Goal: Task Accomplishment & Management: Complete application form

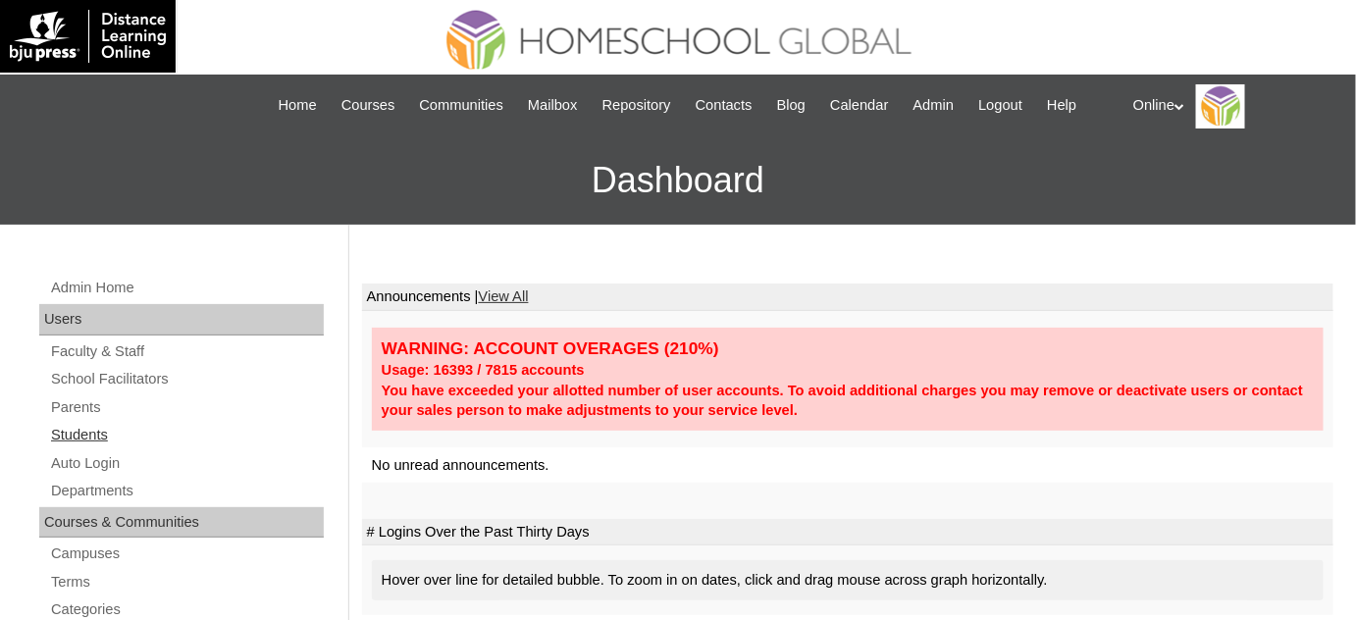
click at [107, 440] on link "Students" at bounding box center [186, 435] width 275 height 25
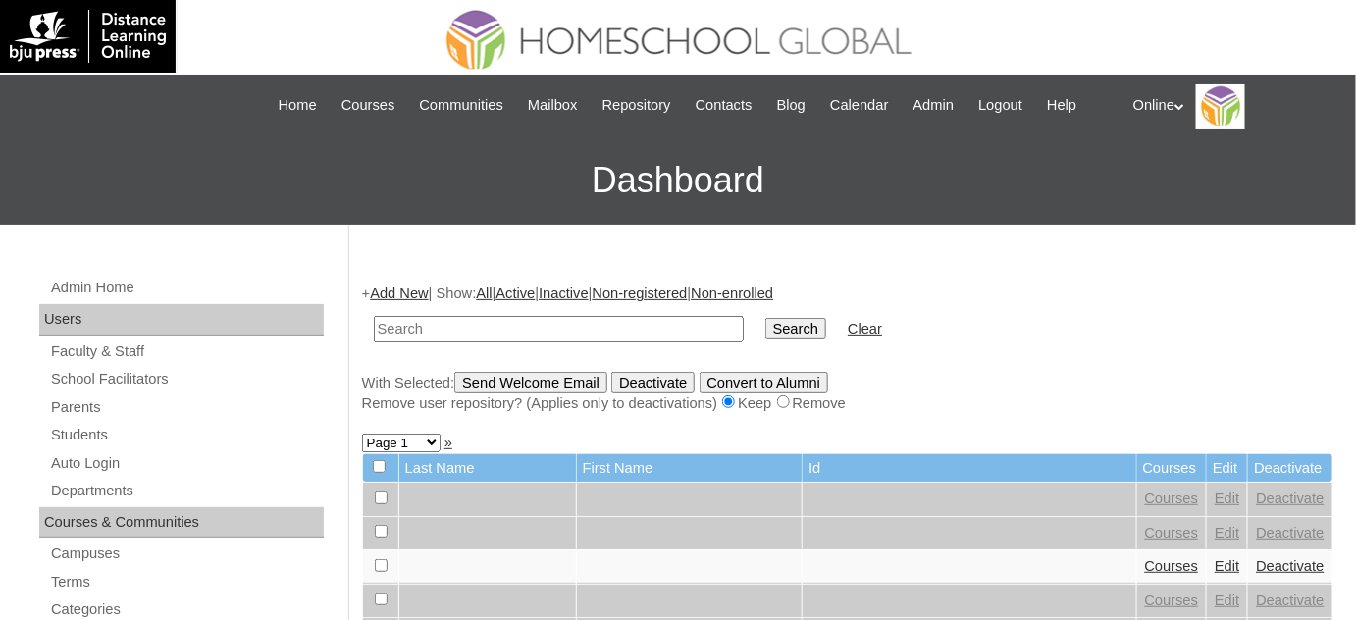
click at [440, 316] on input "text" at bounding box center [559, 329] width 370 height 26
click at [515, 324] on input "text" at bounding box center [559, 329] width 370 height 26
click at [415, 293] on link "Add New" at bounding box center [399, 294] width 58 height 16
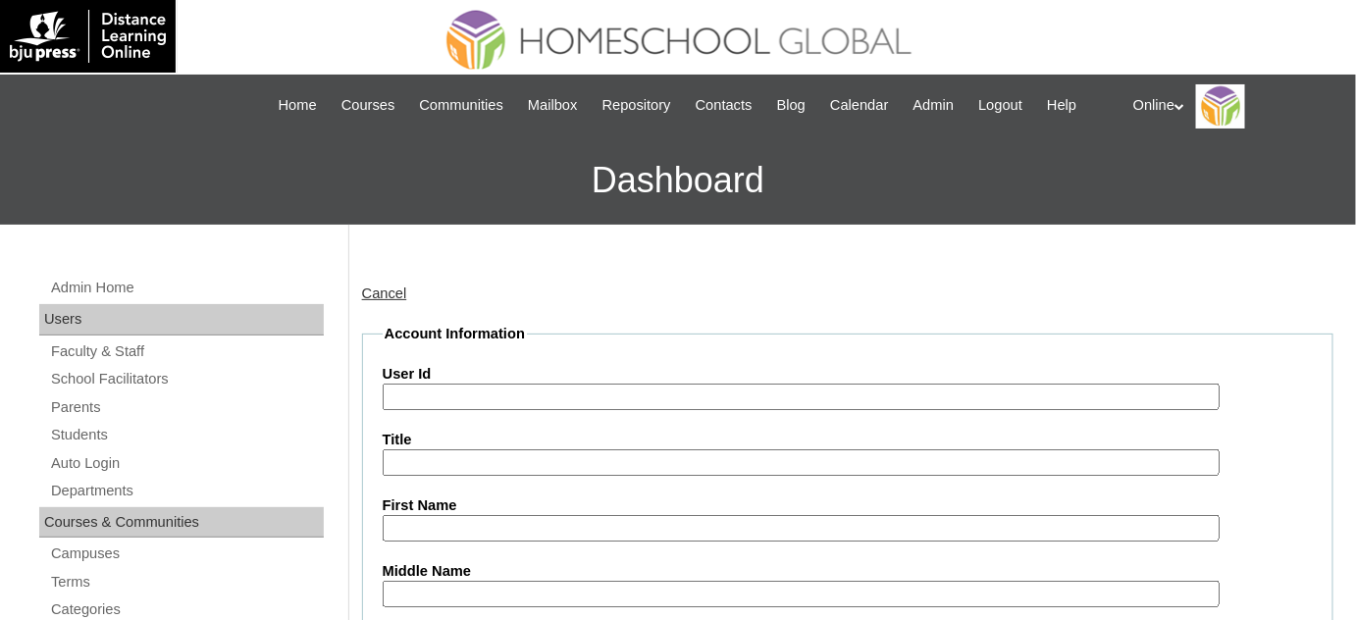
click at [627, 396] on input "User Id" at bounding box center [801, 397] width 837 height 26
paste input "HG195OACAD2025"
type input "HG195OACAD2025"
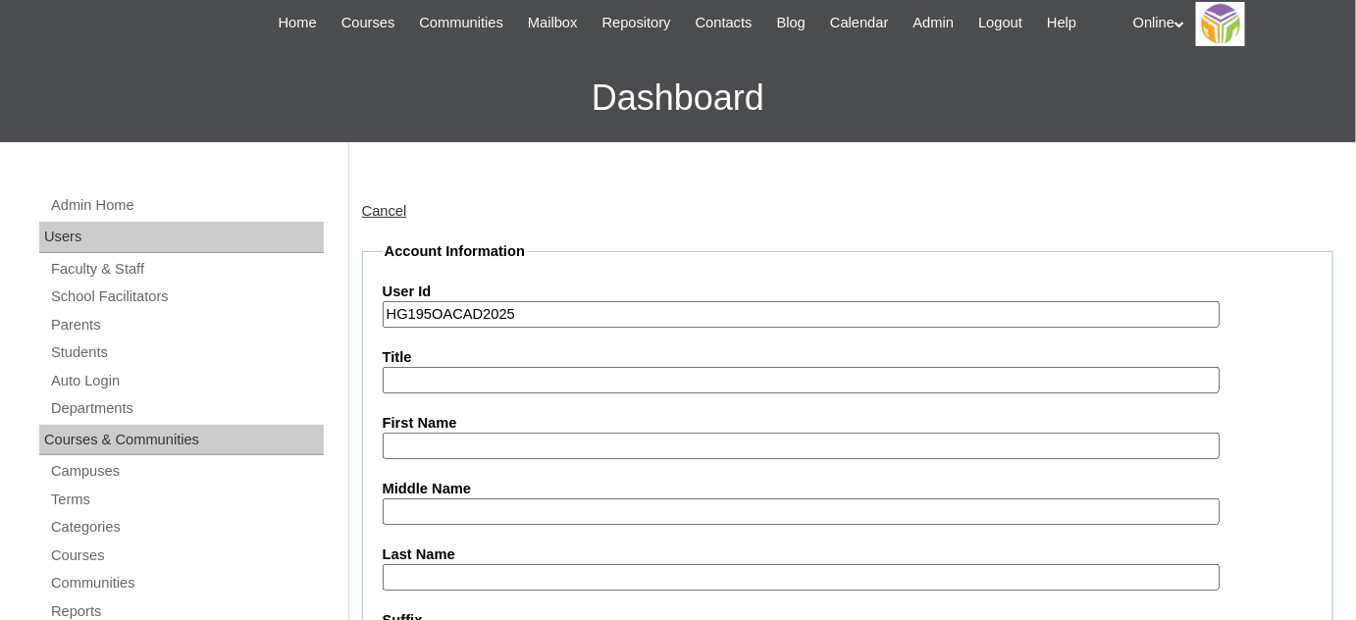
scroll to position [88, 0]
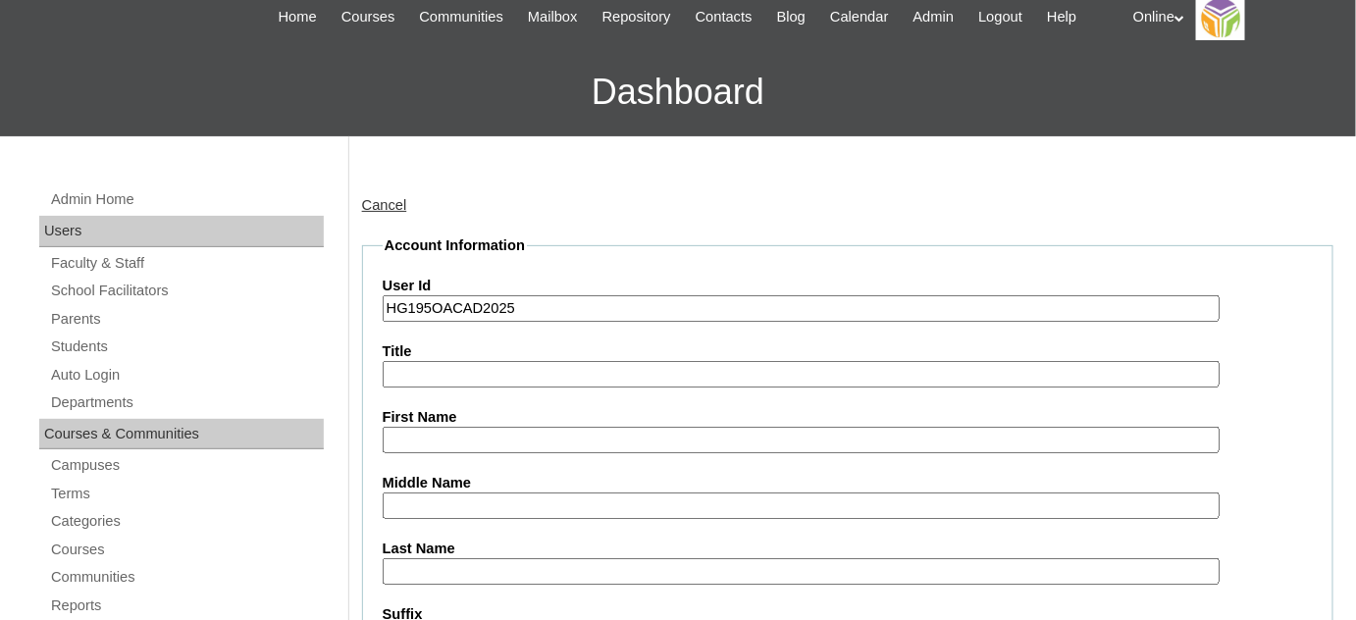
click at [448, 437] on input "First Name" at bounding box center [801, 440] width 837 height 26
paste input "[PERSON_NAME] [PERSON_NAME] _250006076"
click at [729, 437] on input "[PERSON_NAME] [PERSON_NAME] _250006076" at bounding box center [801, 440] width 837 height 26
click at [618, 442] on input "[PERSON_NAME] [PERSON_NAME]" at bounding box center [801, 440] width 837 height 26
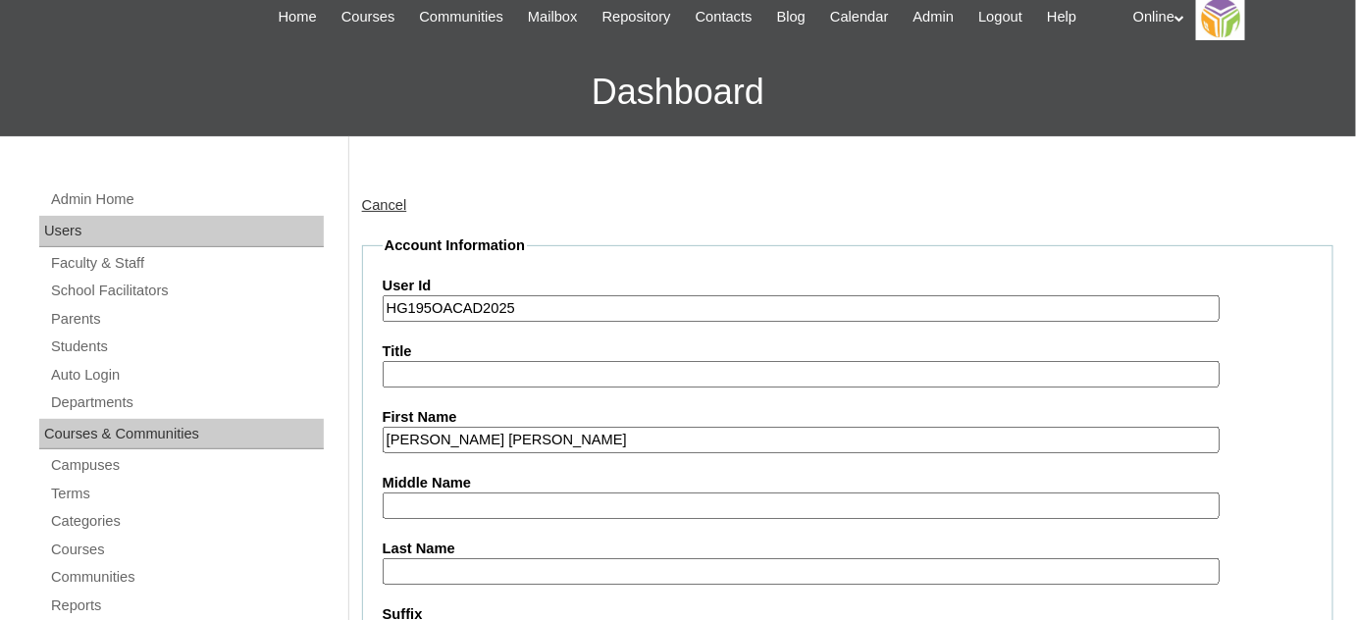
click at [618, 442] on input "[PERSON_NAME] [PERSON_NAME]" at bounding box center [801, 440] width 837 height 26
type input "[PERSON_NAME] [PERSON_NAME]"
click at [459, 569] on input "Last Name" at bounding box center [801, 571] width 837 height 26
paste input "Sesio"
type input "Sesio"
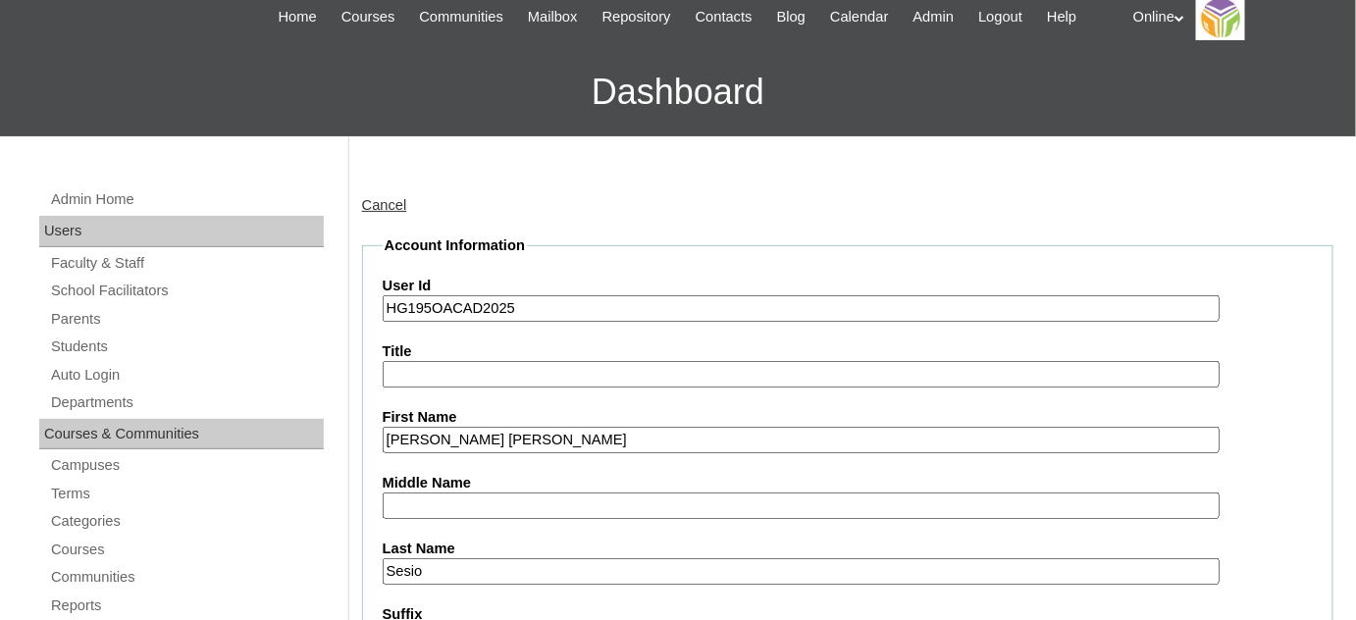
click at [565, 427] on input "[PERSON_NAME] [PERSON_NAME]" at bounding box center [801, 440] width 837 height 26
type input "[PERSON_NAME] [PERSON_NAME]"
click at [481, 498] on input "Middle Name" at bounding box center [801, 506] width 837 height 26
paste input "[PERSON_NAME]"
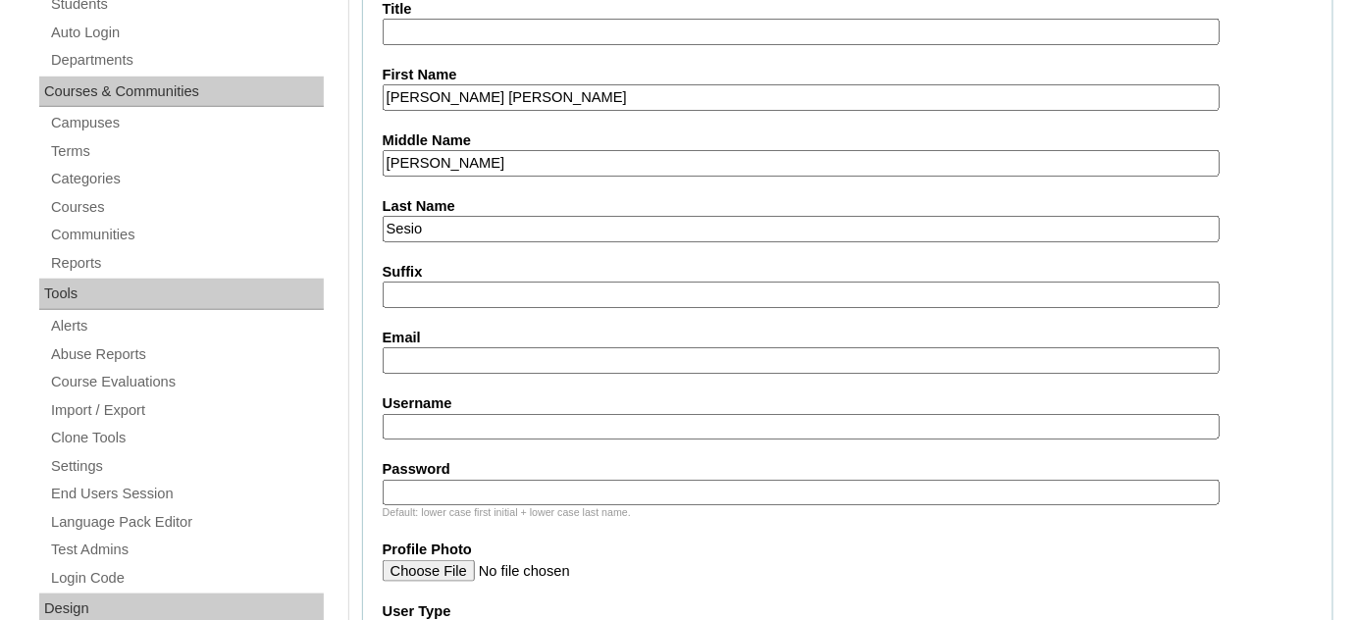
scroll to position [445, 0]
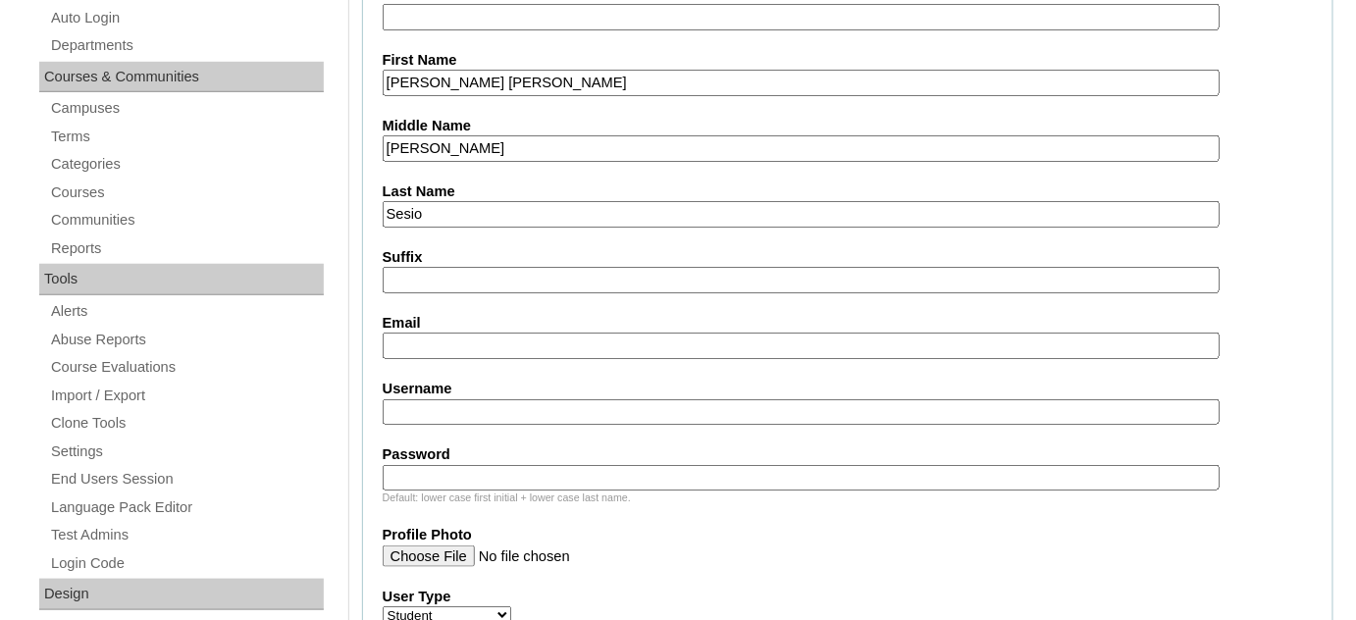
type input "[PERSON_NAME]"
click at [532, 411] on input "Username" at bounding box center [801, 412] width 837 height 26
paste input "[PERSON_NAME].sesio2025"
type input "[PERSON_NAME].sesio2025"
click at [549, 465] on input "Password" at bounding box center [801, 478] width 837 height 26
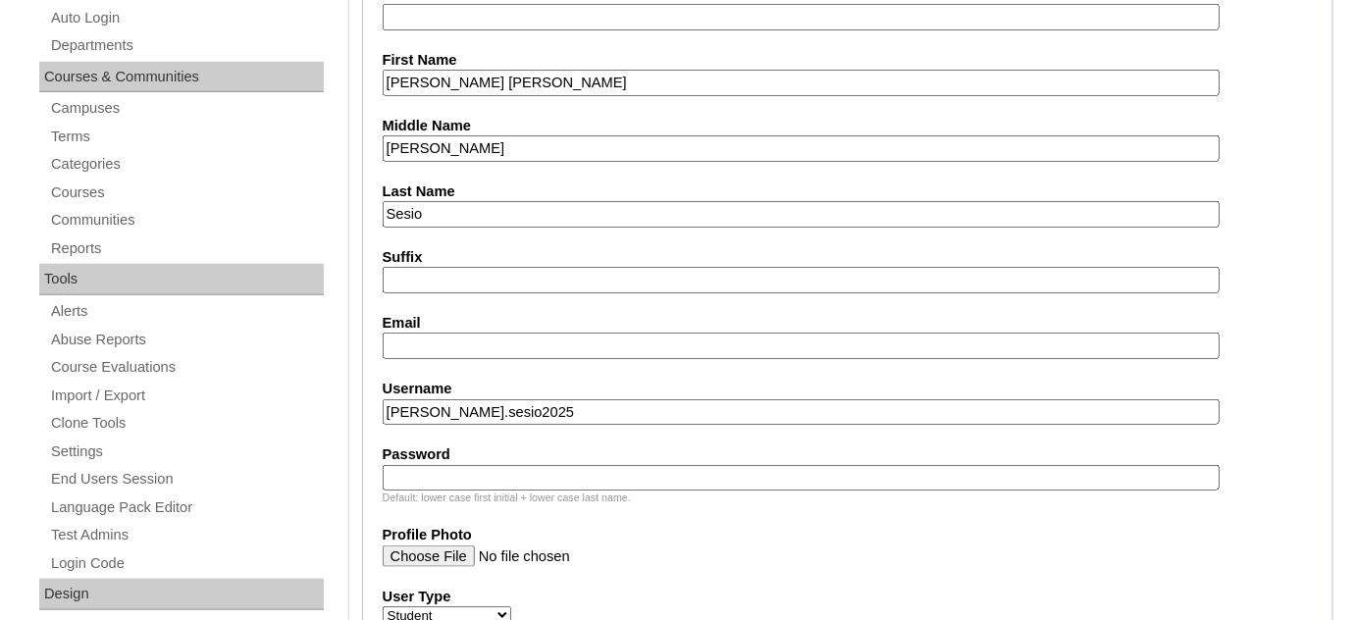
paste input "jPhqS"
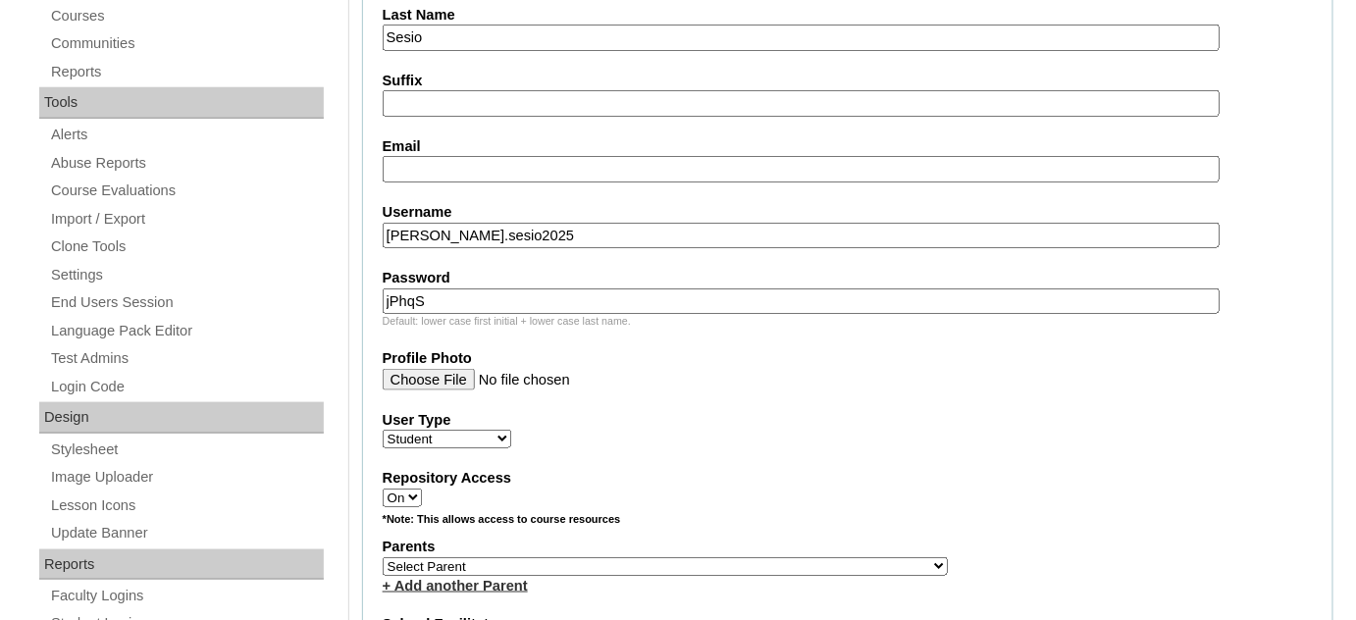
scroll to position [624, 0]
type input "jPhqS"
click at [512, 555] on select "Select Parent , , , , , , , , , , , , , , , , , , , , , , , , , , , , , , , , ,…" at bounding box center [665, 564] width 565 height 19
click at [514, 555] on select "Select Parent , , , , , , , , , , , , , , , , , , , , , , , , , , , , , , , , ,…" at bounding box center [665, 564] width 565 height 19
select select "43426"
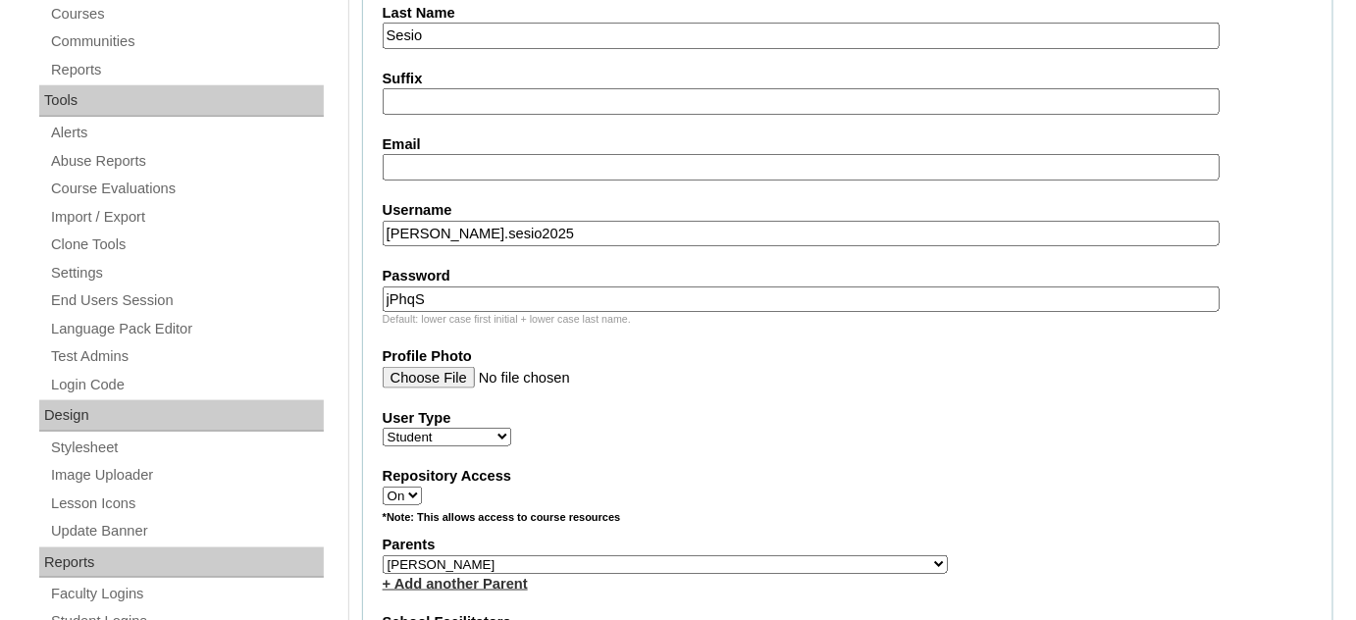
click at [383, 555] on select "Select Parent , , , , , , , , , , , , , , , , , , , , , , , , , , , , , , , , ,…" at bounding box center [665, 564] width 565 height 19
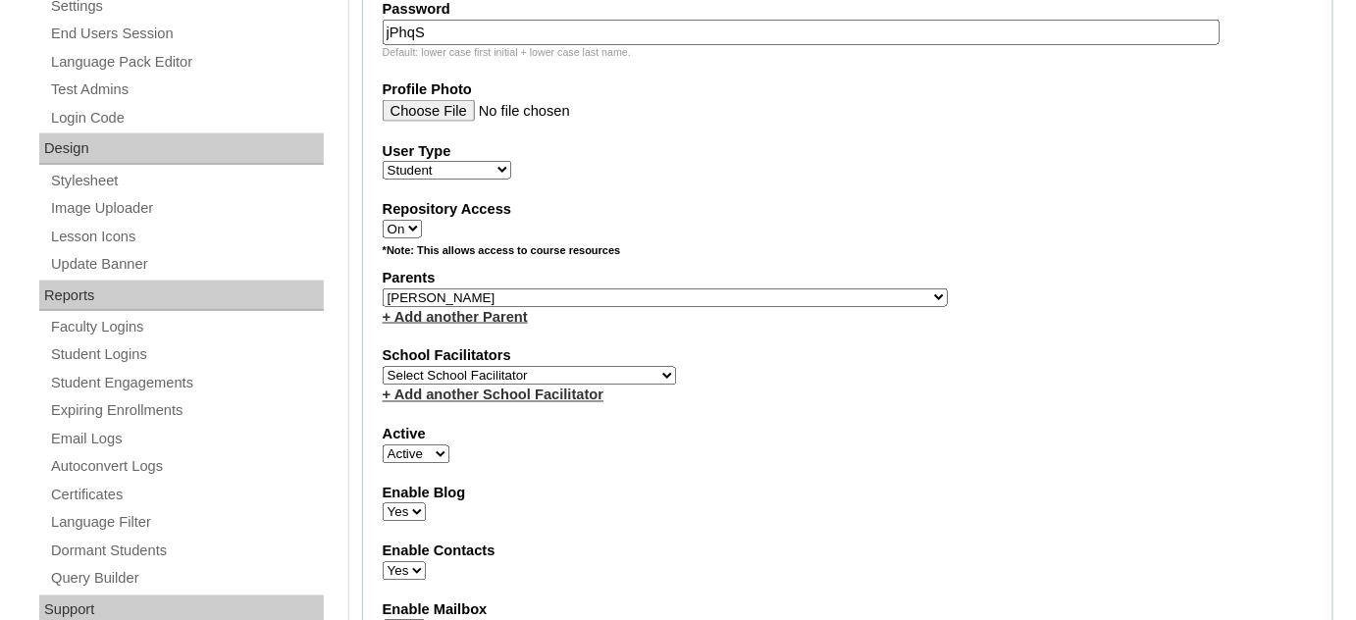
scroll to position [892, 0]
click at [482, 366] on select "Select School Facilitator [PERSON_NAME] [PERSON_NAME] Gloryfe [PERSON_NAME] [PE…" at bounding box center [529, 375] width 293 height 19
select select "29277"
click at [383, 366] on select "Select School Facilitator [PERSON_NAME] [PERSON_NAME] Gloryfe [PERSON_NAME] [PE…" at bounding box center [529, 375] width 293 height 19
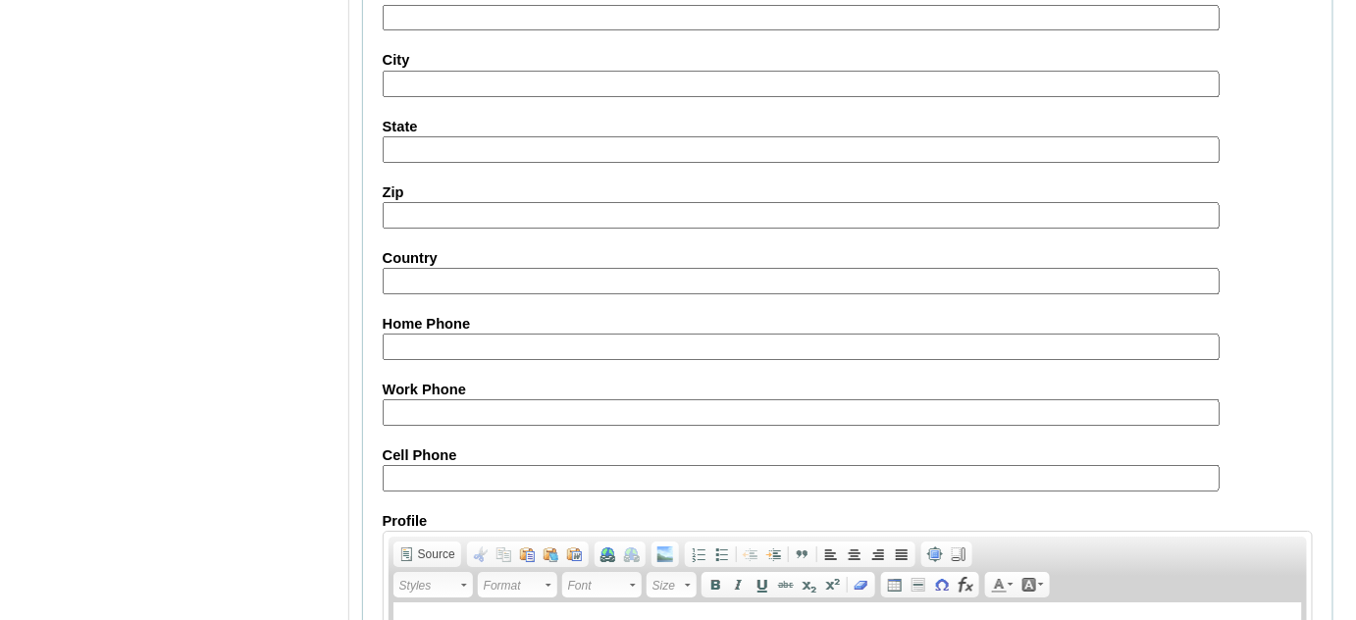
scroll to position [2335, 0]
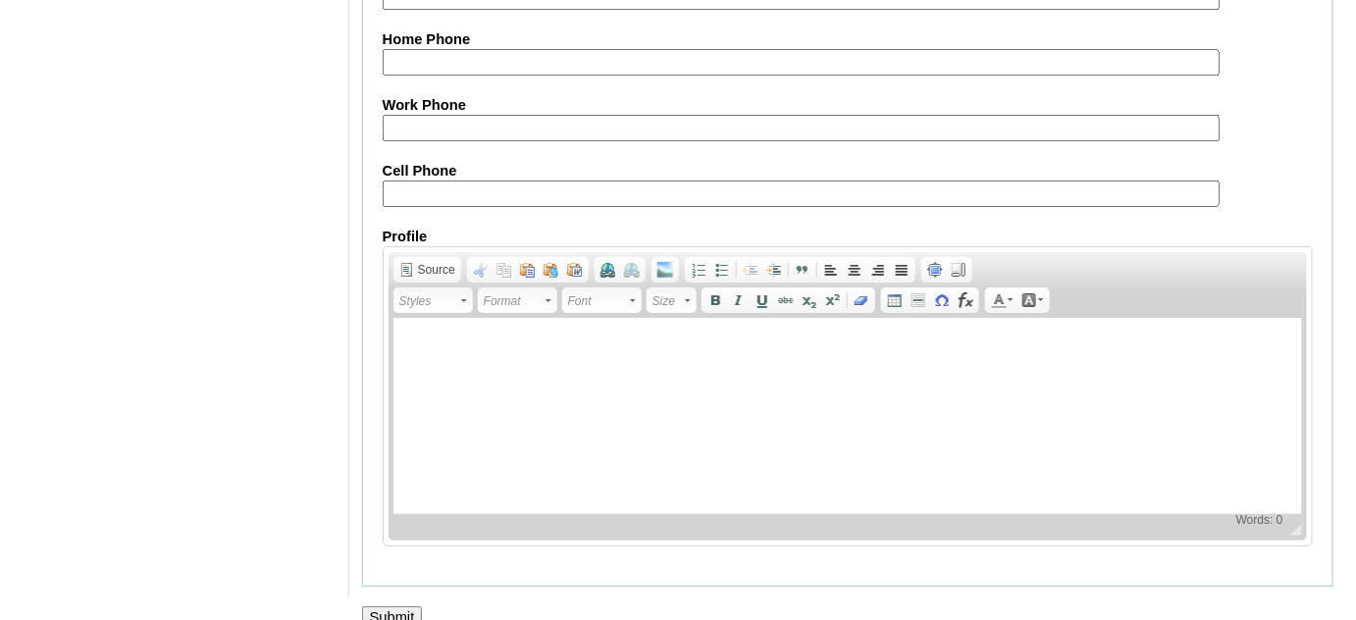
click at [418, 606] on input "Submit" at bounding box center [392, 617] width 61 height 22
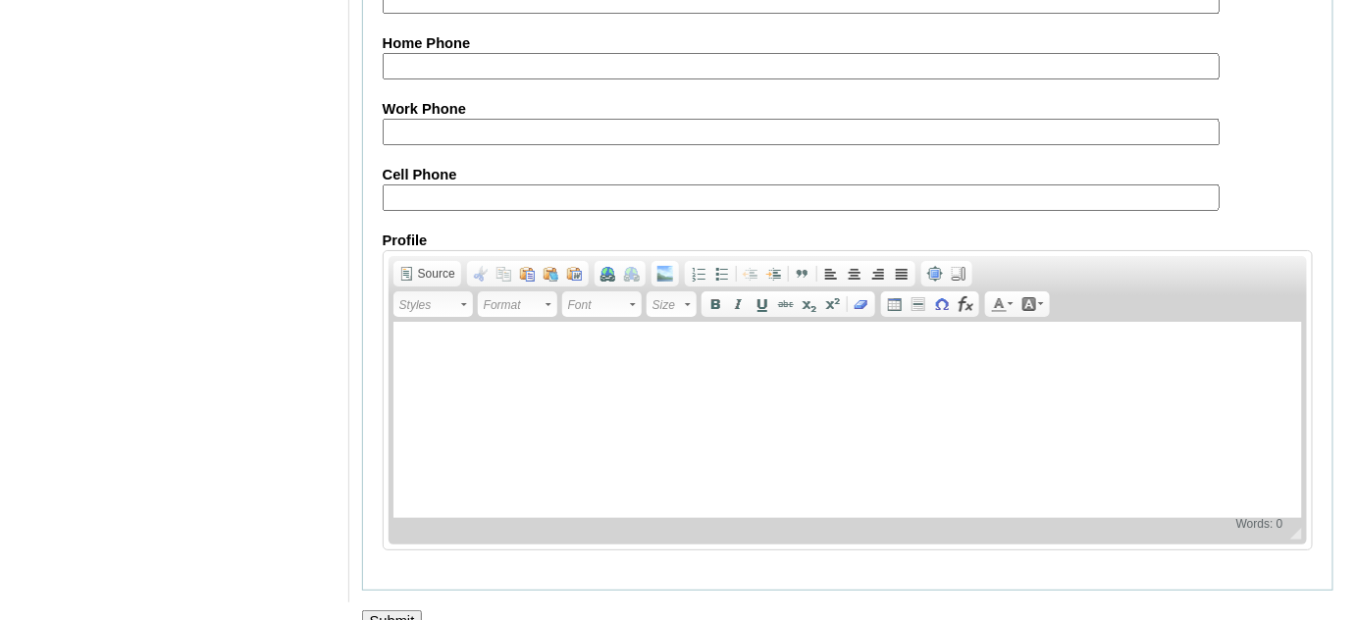
scroll to position [2335, 0]
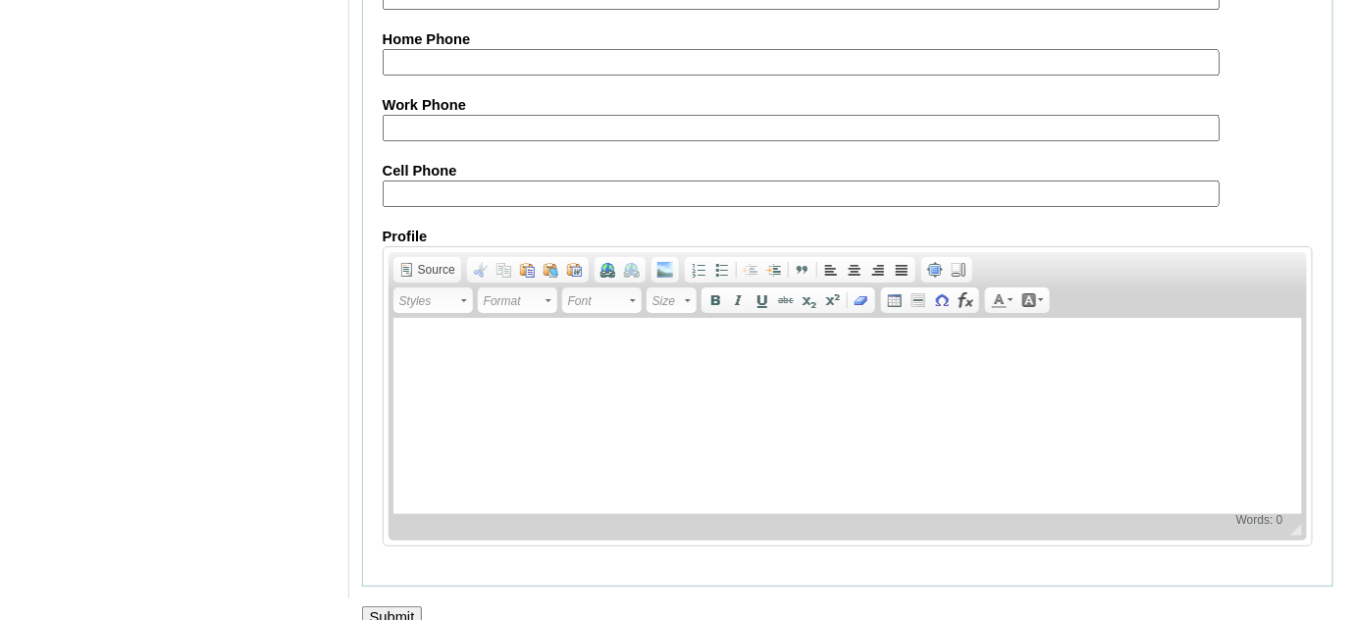
click at [413, 606] on input "Submit" at bounding box center [392, 617] width 61 height 22
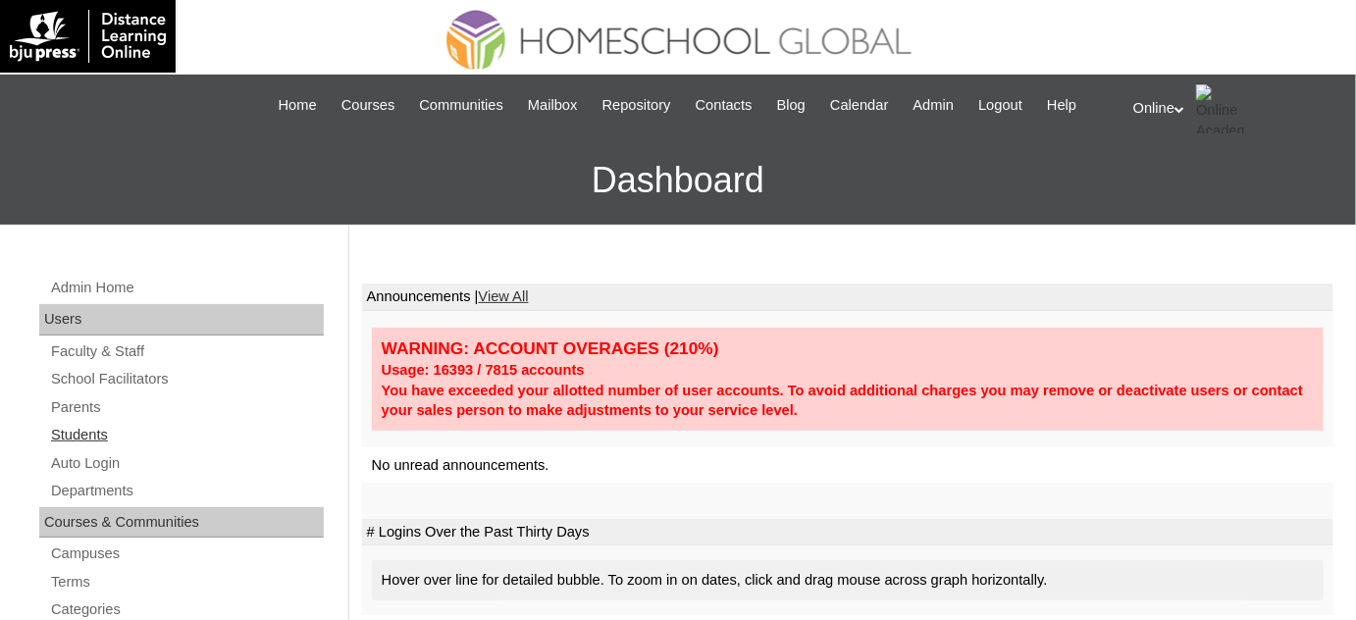
click at [138, 429] on link "Students" at bounding box center [186, 435] width 275 height 25
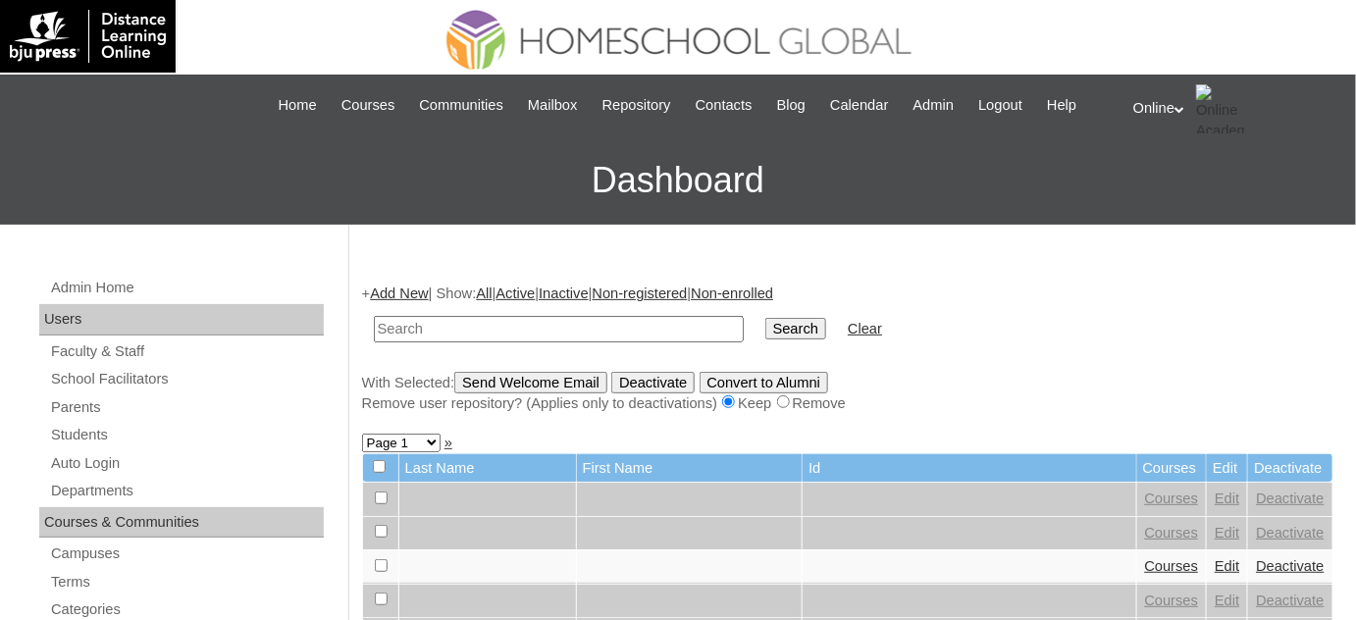
click at [468, 329] on input "text" at bounding box center [559, 329] width 370 height 26
type input "sesio"
click at [765, 318] on input "Search" at bounding box center [795, 329] width 61 height 22
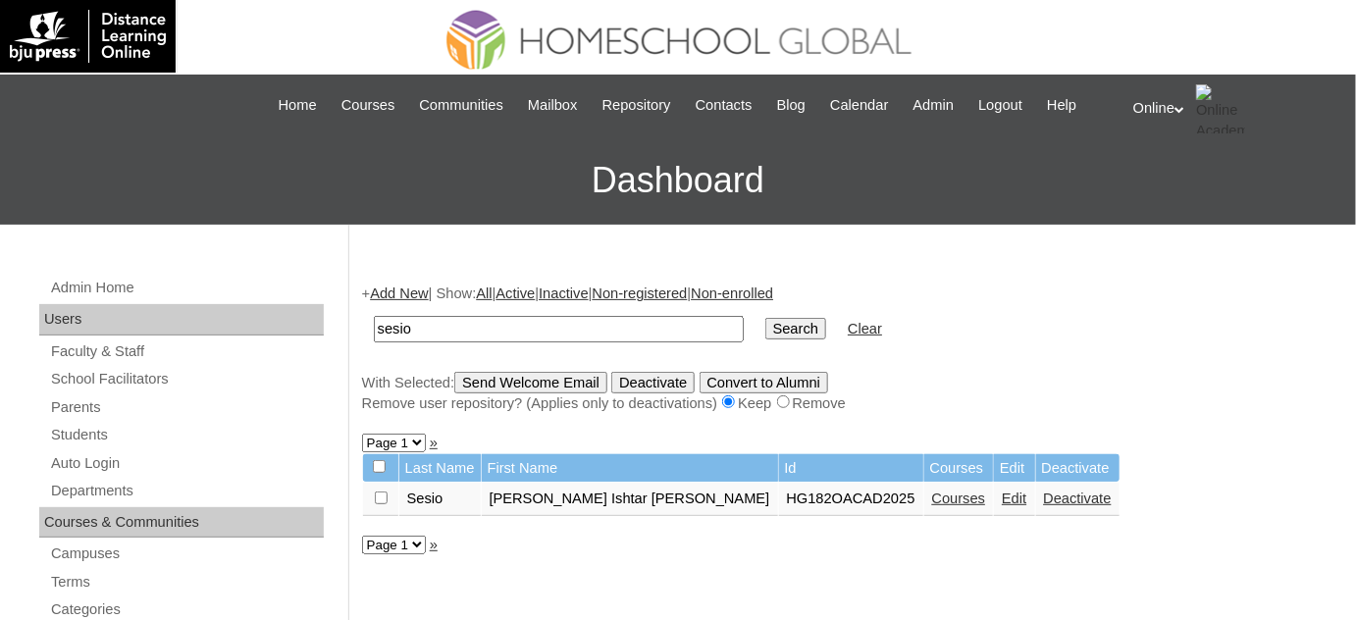
click at [391, 289] on link "Add New" at bounding box center [399, 294] width 58 height 16
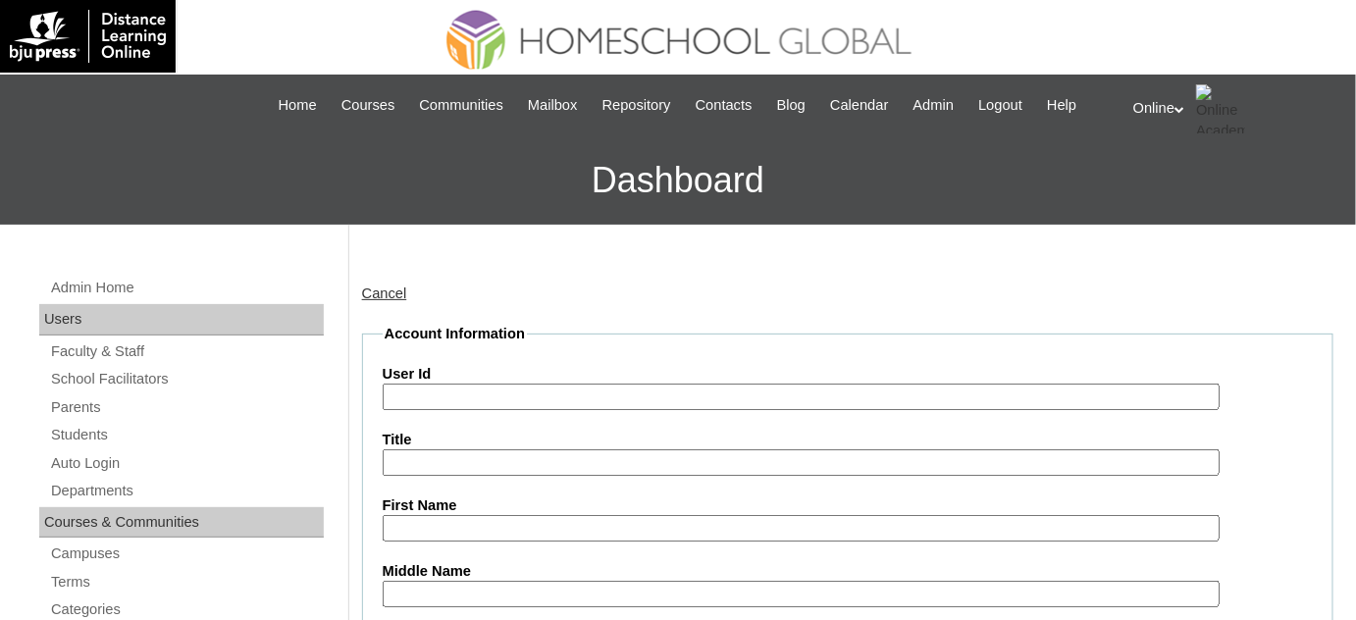
click at [579, 384] on input "User Id" at bounding box center [801, 397] width 837 height 26
paste input "HG195OACAD2025"
type input "HG195OACAD2025"
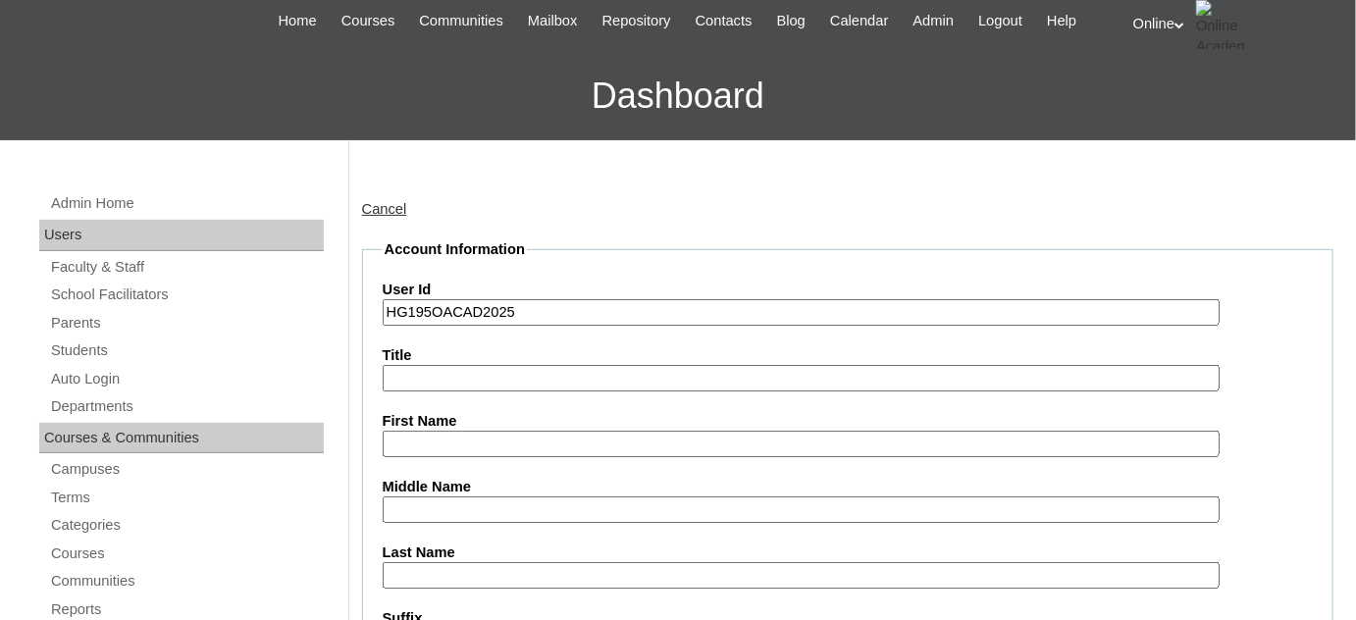
scroll to position [88, 0]
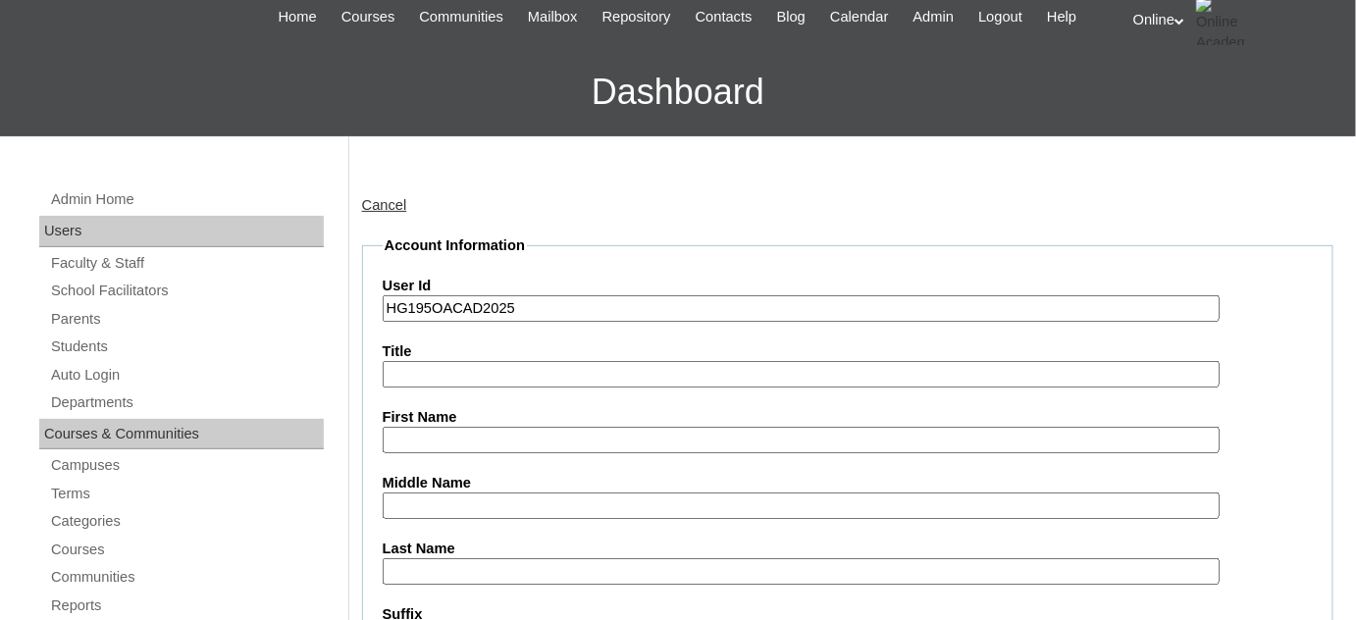
click at [481, 441] on input "First Name" at bounding box center [801, 440] width 837 height 26
paste input "[PERSON_NAME] [PERSON_NAME] _250006076"
click at [724, 434] on input "[PERSON_NAME] [PERSON_NAME] _250006076" at bounding box center [801, 440] width 837 height 26
click at [622, 434] on input "[PERSON_NAME] [PERSON_NAME]" at bounding box center [801, 440] width 837 height 26
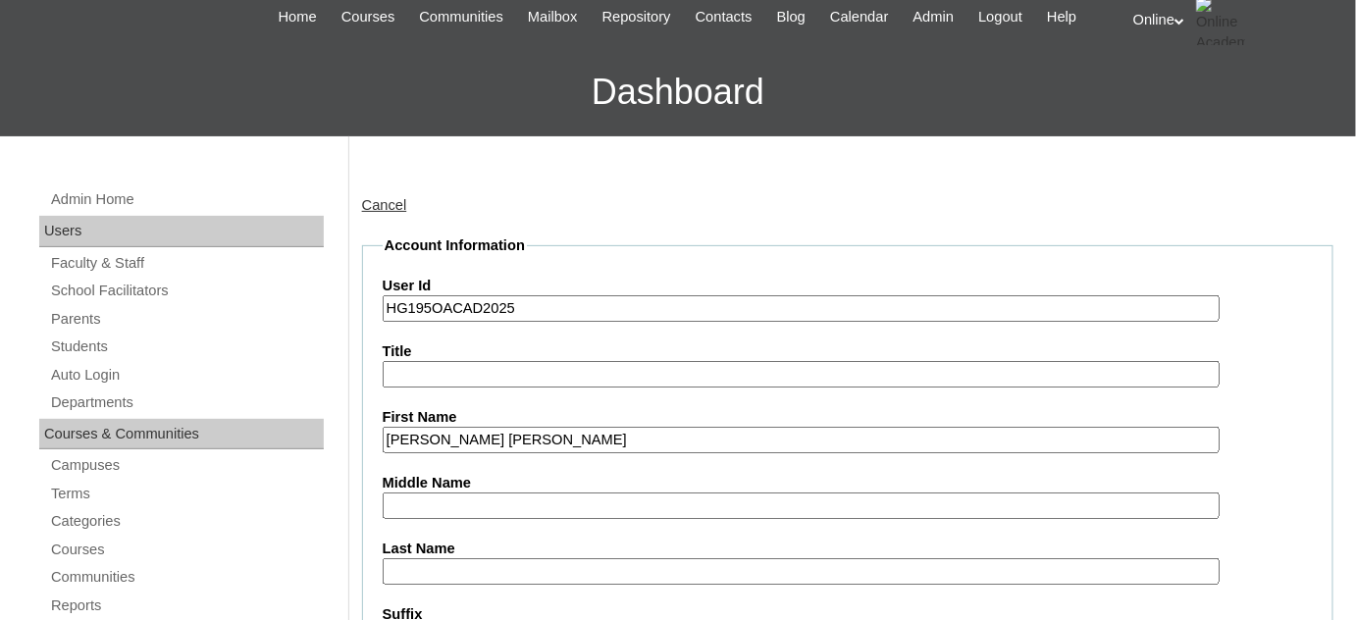
click at [622, 434] on input "[PERSON_NAME] [PERSON_NAME]" at bounding box center [801, 440] width 837 height 26
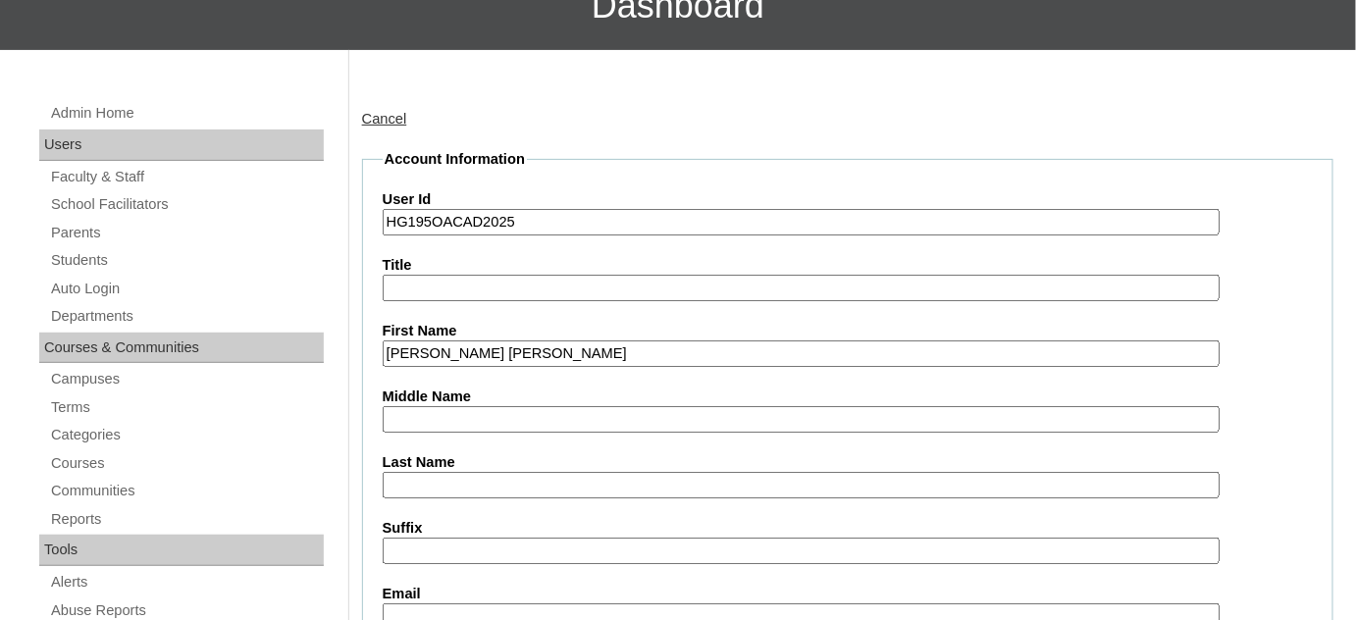
scroll to position [178, 0]
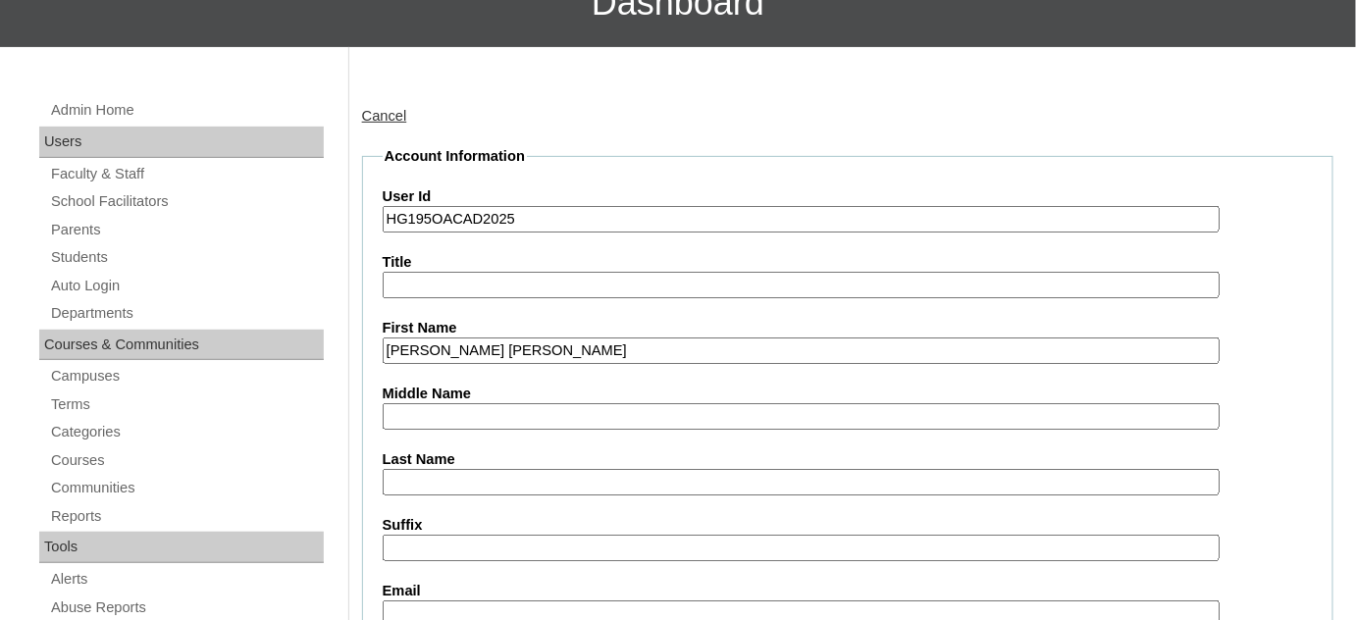
type input "[PERSON_NAME] [PERSON_NAME]"
click at [486, 475] on input "Last Name" at bounding box center [801, 482] width 837 height 26
paste input "Sesio"
type input "Sesio"
click at [562, 341] on input "[PERSON_NAME] [PERSON_NAME]" at bounding box center [801, 351] width 837 height 26
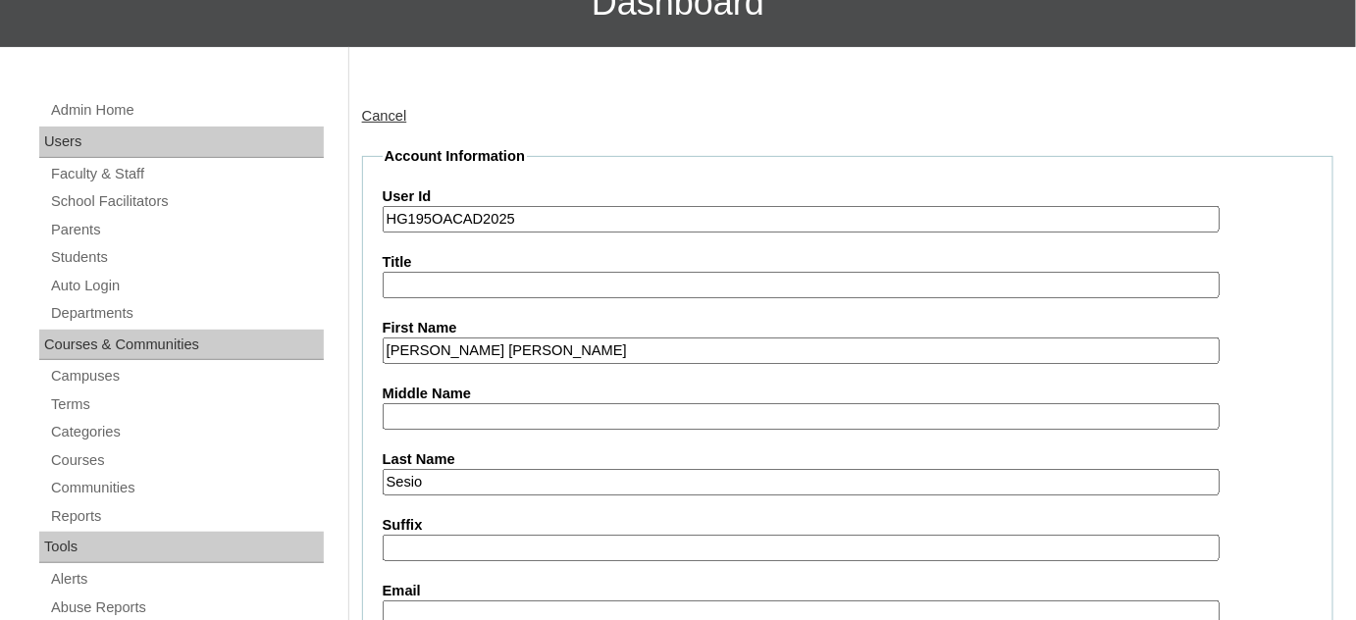
click at [562, 341] on input "[PERSON_NAME] [PERSON_NAME]" at bounding box center [801, 351] width 837 height 26
type input "[PERSON_NAME] [PERSON_NAME]"
click at [488, 407] on input "Middle Name" at bounding box center [801, 416] width 837 height 26
paste input "[PERSON_NAME]"
type input "[PERSON_NAME]"
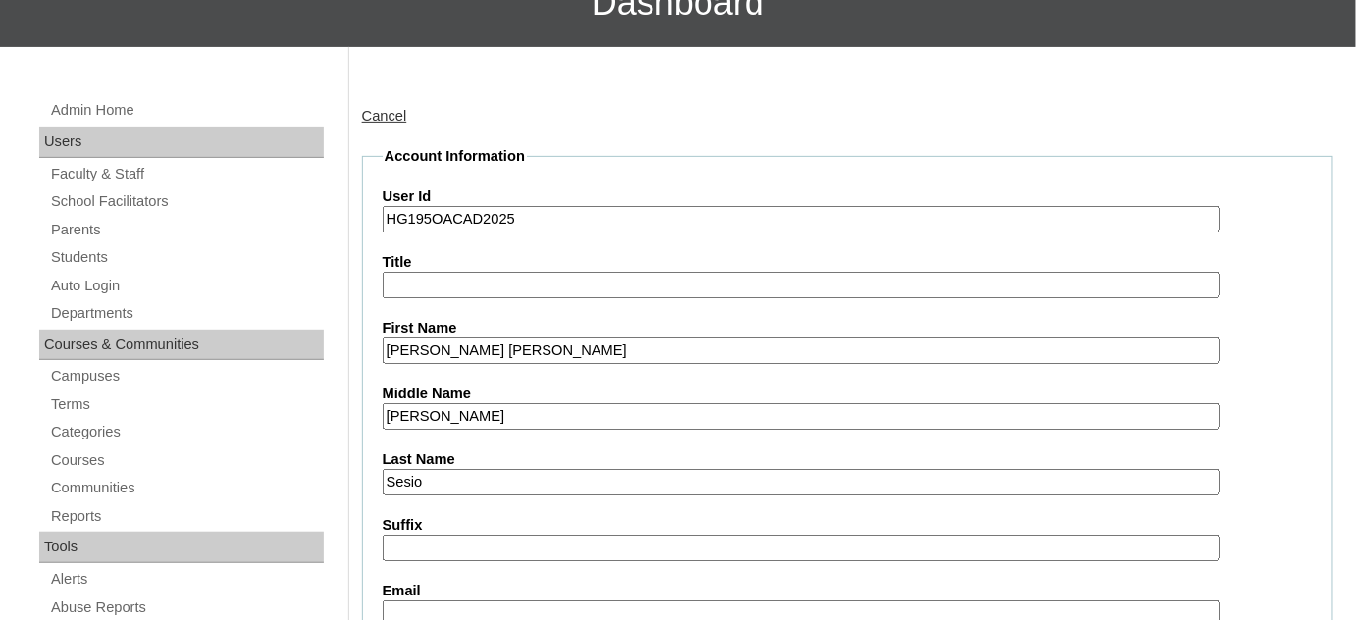
click at [432, 219] on input "HG195OACAD2025" at bounding box center [801, 219] width 837 height 26
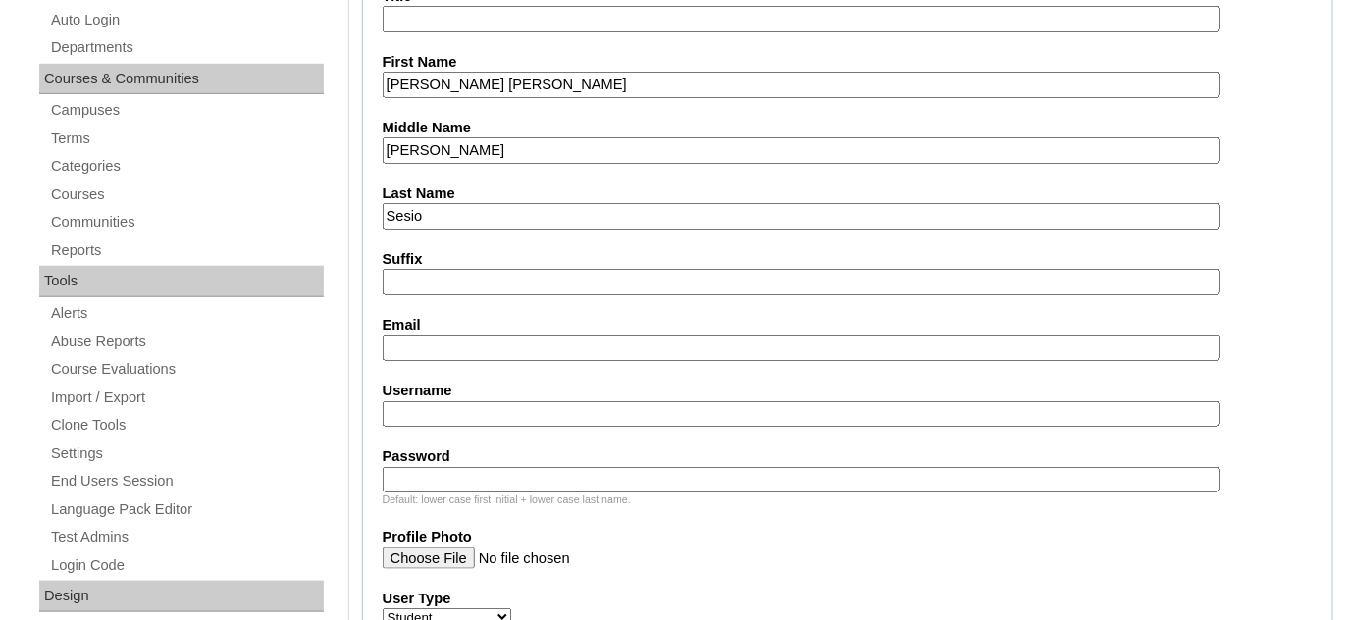
scroll to position [445, 0]
type input "HG195-OACAD2025"
click at [512, 411] on input "Username" at bounding box center [801, 412] width 837 height 26
paste input "[PERSON_NAME].sesio2025"
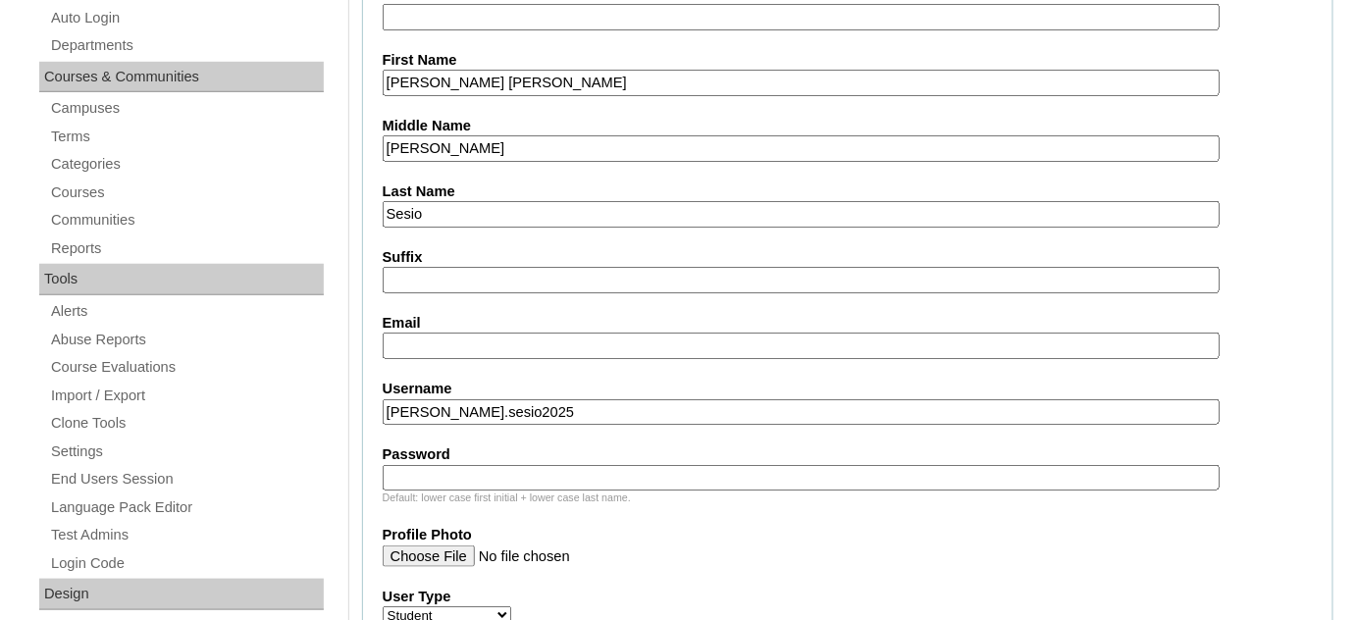
type input "[PERSON_NAME].sesio2025"
click at [628, 465] on input "Password" at bounding box center [801, 478] width 837 height 26
paste input "jPhqS"
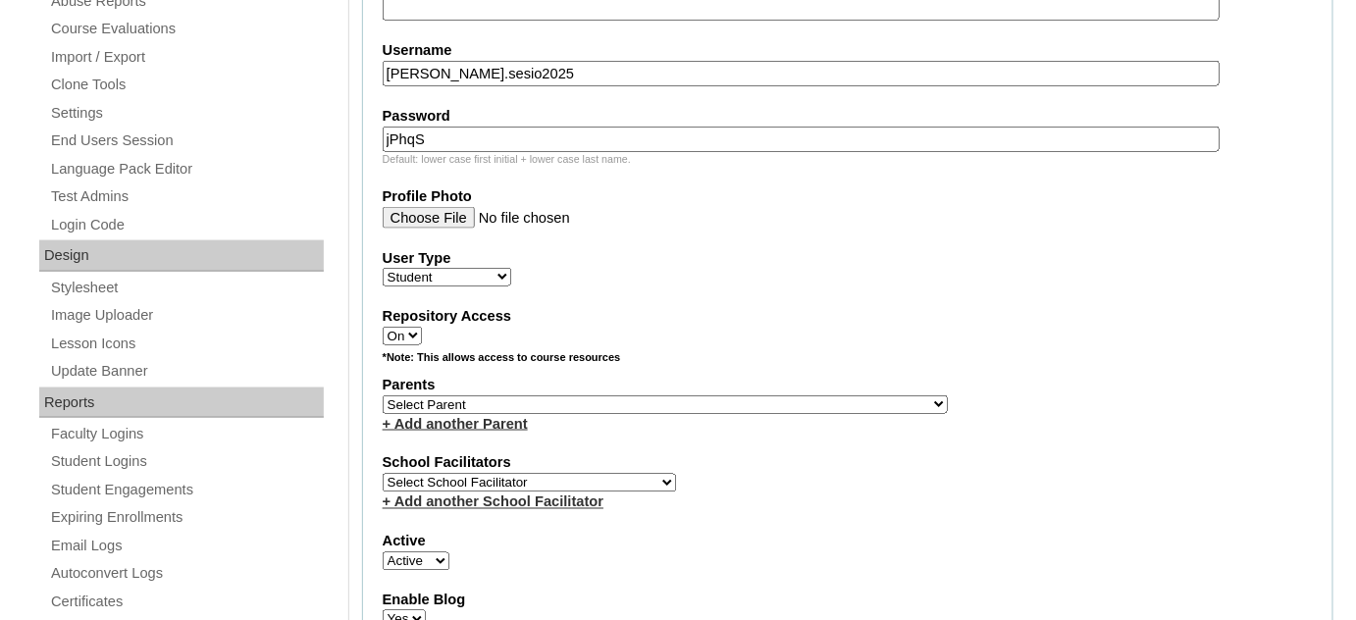
scroll to position [803, 0]
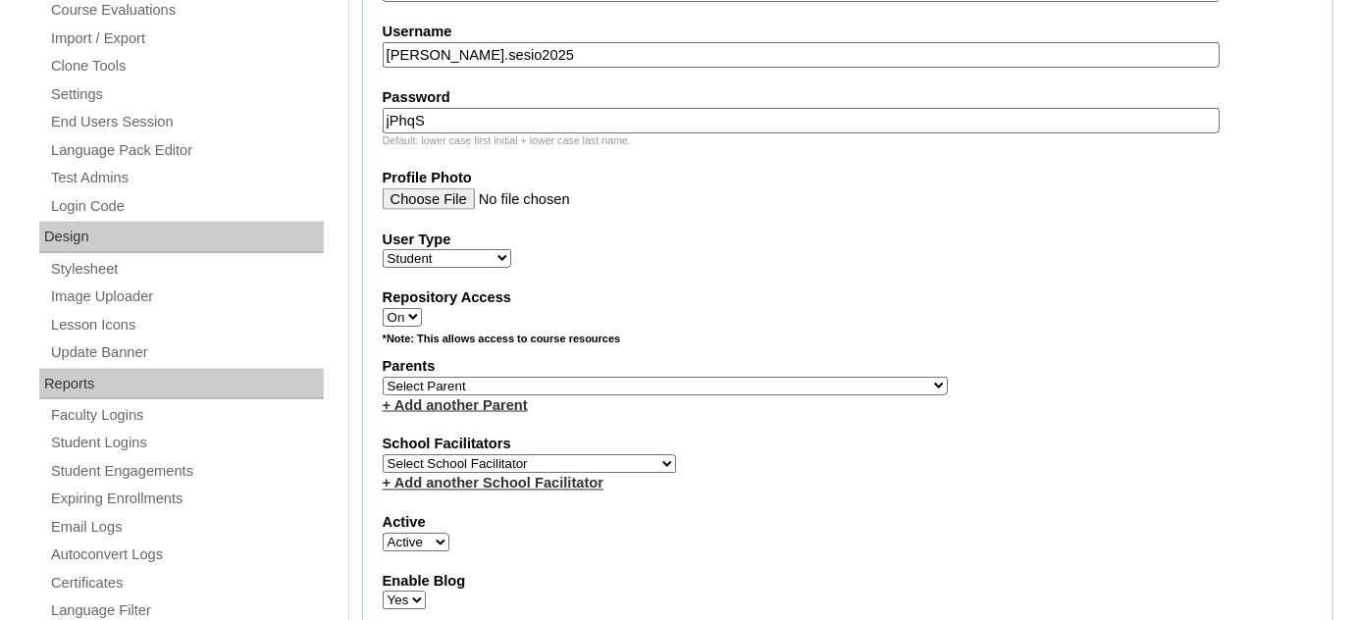
type input "jPhqS"
click at [517, 378] on span "Select Parent , , , , , , , , , , , , , , , , , , , , , , , , , , , , , , , , ,…" at bounding box center [665, 386] width 565 height 16
click at [522, 377] on select "Select Parent , , , , , , , , , , , , , , , , , , , , , , , , , , , , , , , , ,…" at bounding box center [665, 386] width 565 height 19
select select "43426"
click at [383, 377] on select "Select Parent , , , , , , , , , , , , , , , , , , , , , , , , , , , , , , , , ,…" at bounding box center [665, 386] width 565 height 19
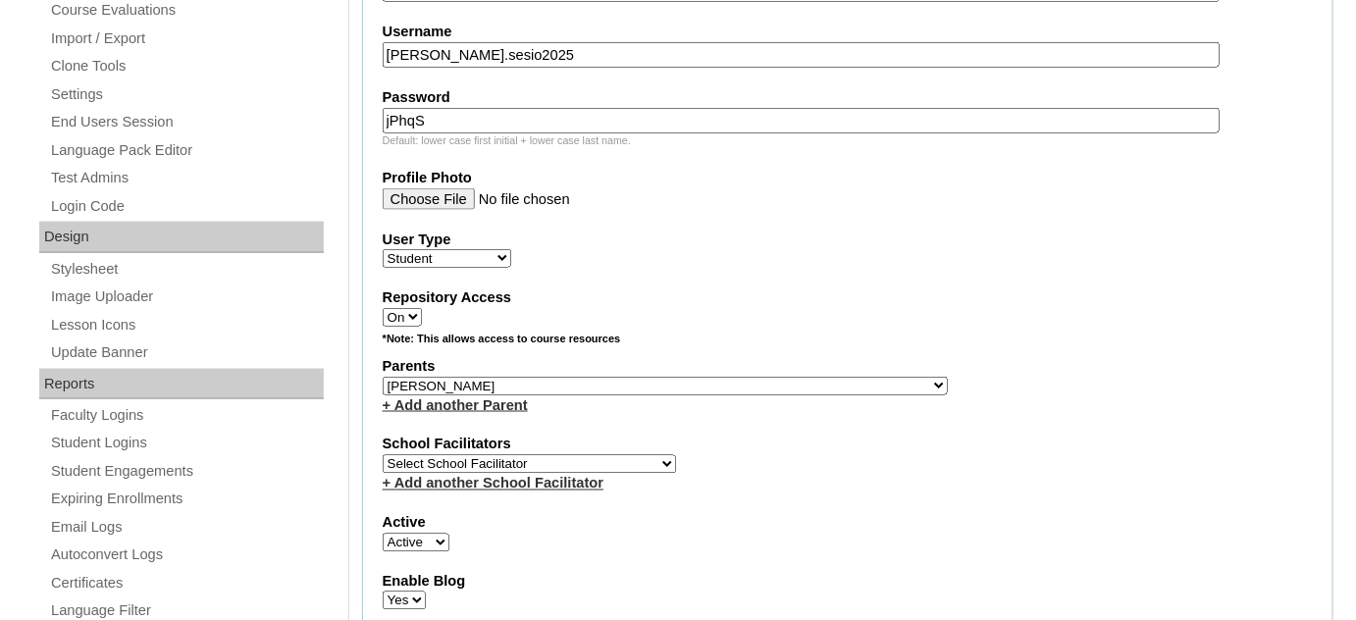
click at [503, 455] on select "Select School Facilitator [PERSON_NAME] [PERSON_NAME] Gloryfe [PERSON_NAME] [PE…" at bounding box center [529, 464] width 293 height 19
select select "29277"
click at [383, 455] on select "Select School Facilitator [PERSON_NAME] [PERSON_NAME] Gloryfe [PERSON_NAME] [PE…" at bounding box center [529, 464] width 293 height 19
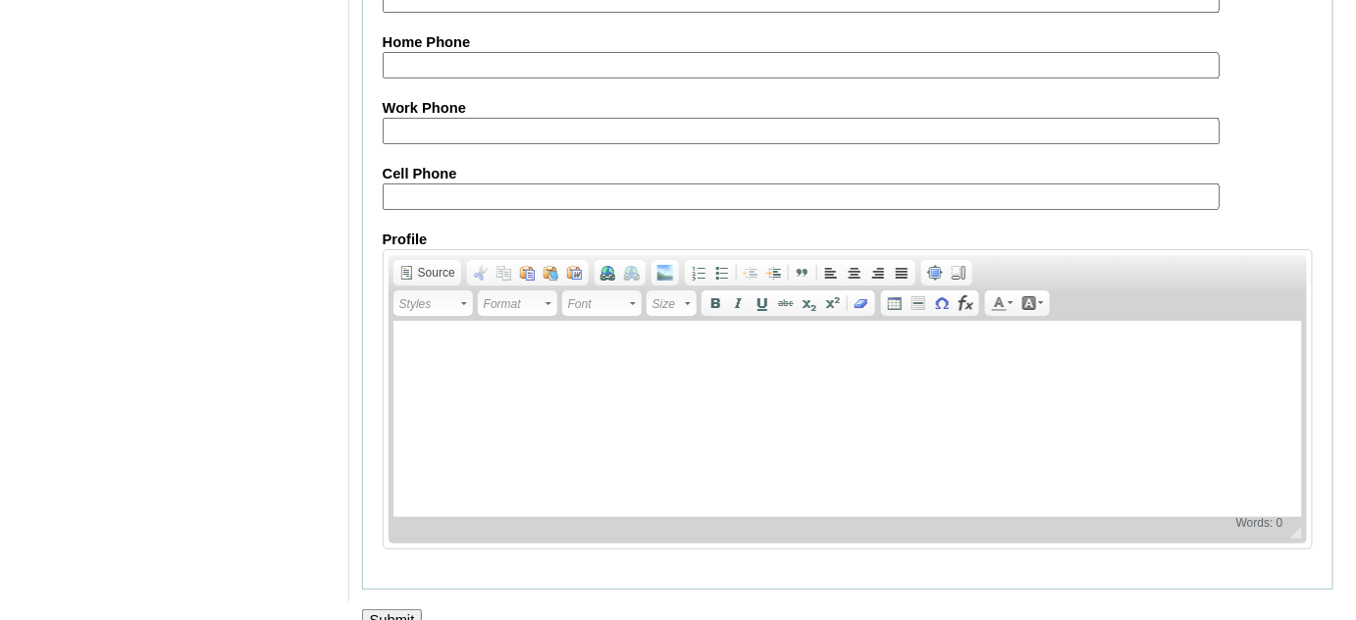
scroll to position [2335, 0]
click at [417, 606] on input "Submit" at bounding box center [392, 617] width 61 height 22
